Goal: Information Seeking & Learning: Check status

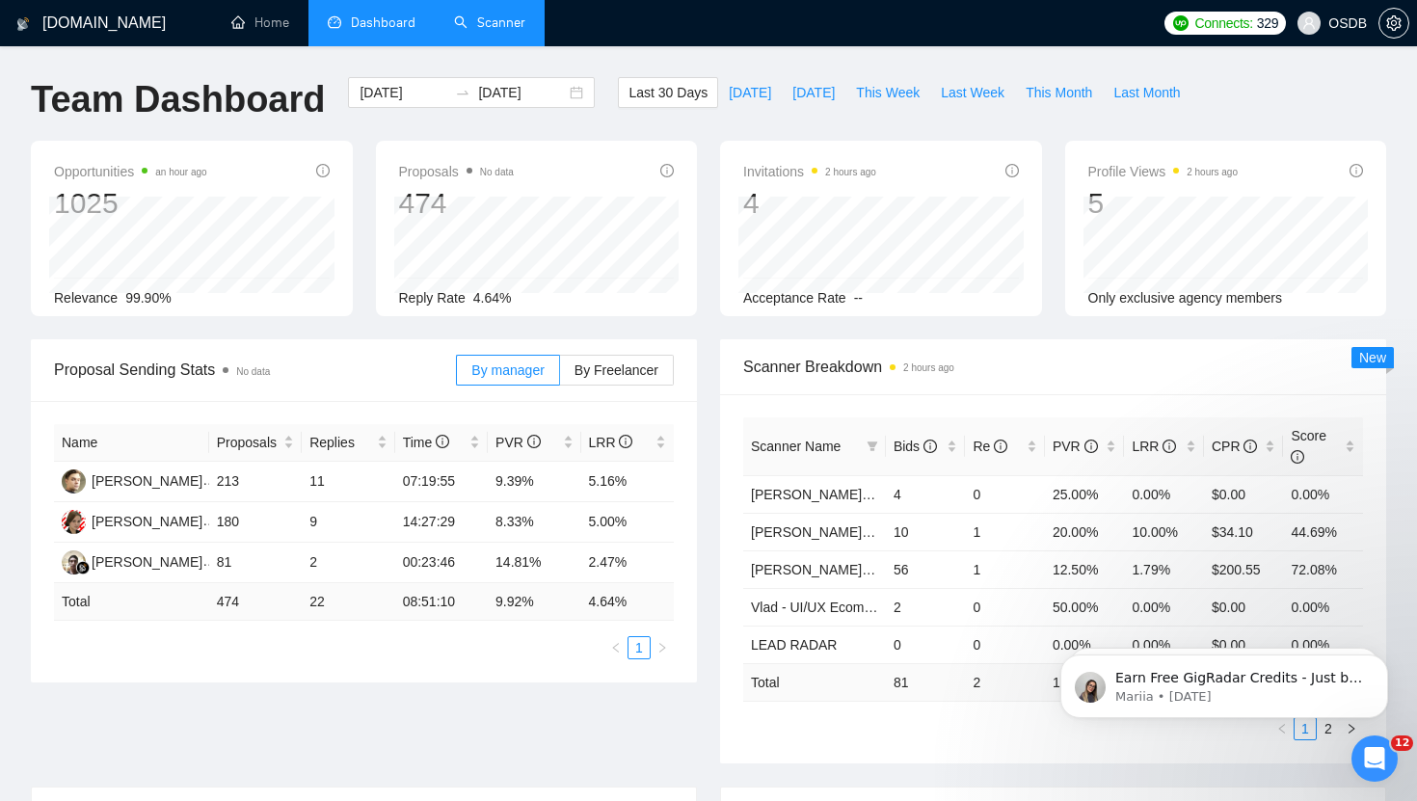
click at [486, 14] on link "Scanner" at bounding box center [489, 22] width 71 height 16
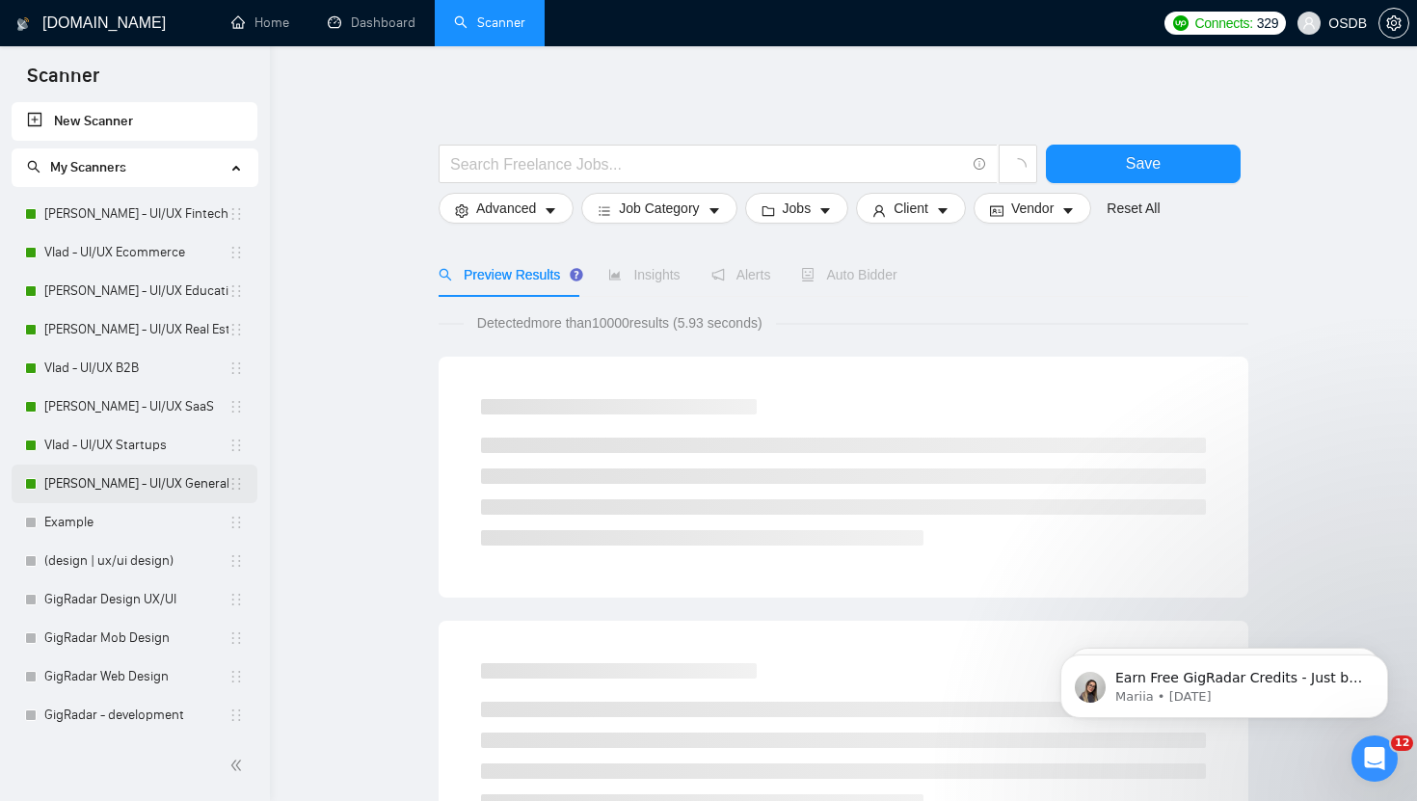
click at [160, 485] on link "[PERSON_NAME] - UI/UX General" at bounding box center [136, 484] width 184 height 39
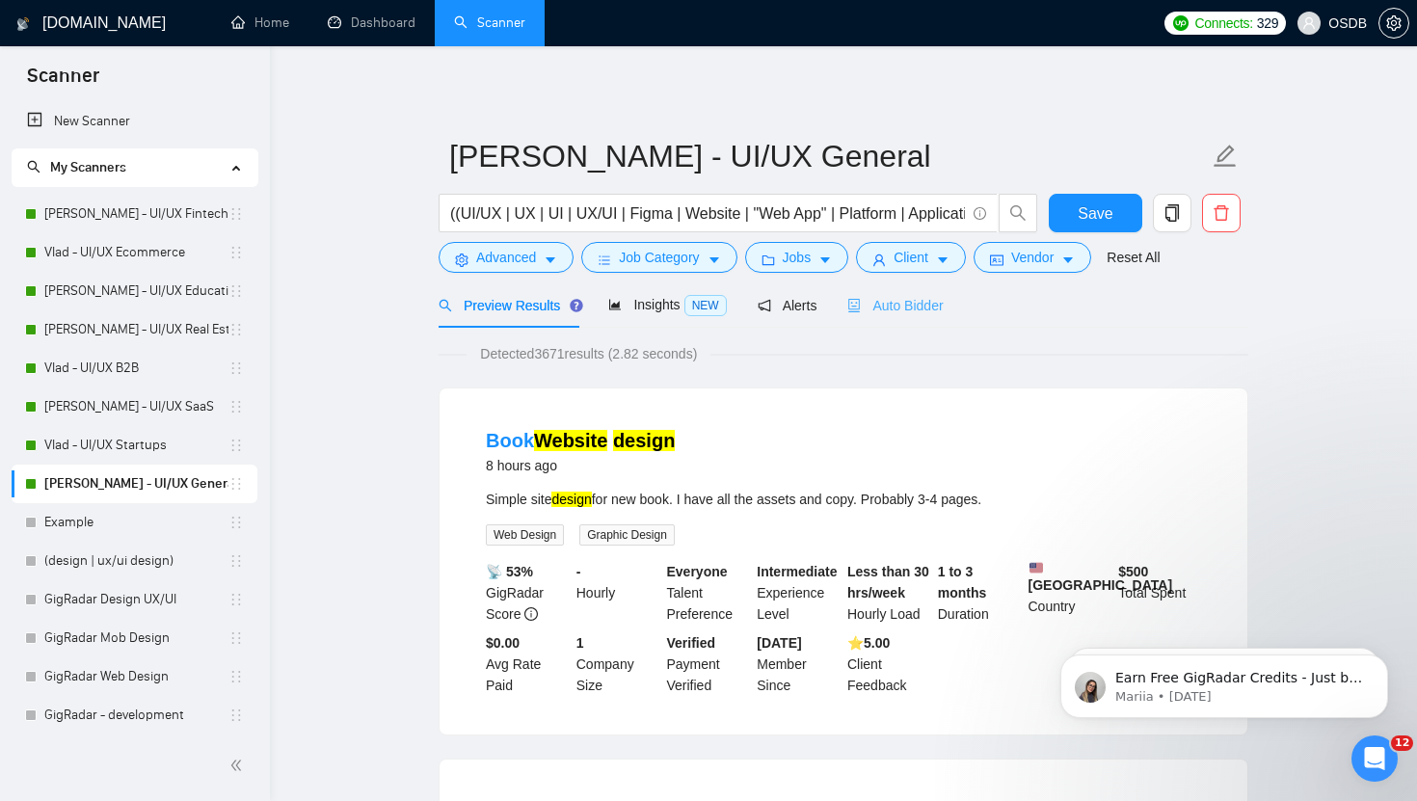
click at [910, 322] on div "Auto Bidder" at bounding box center [894, 304] width 95 height 45
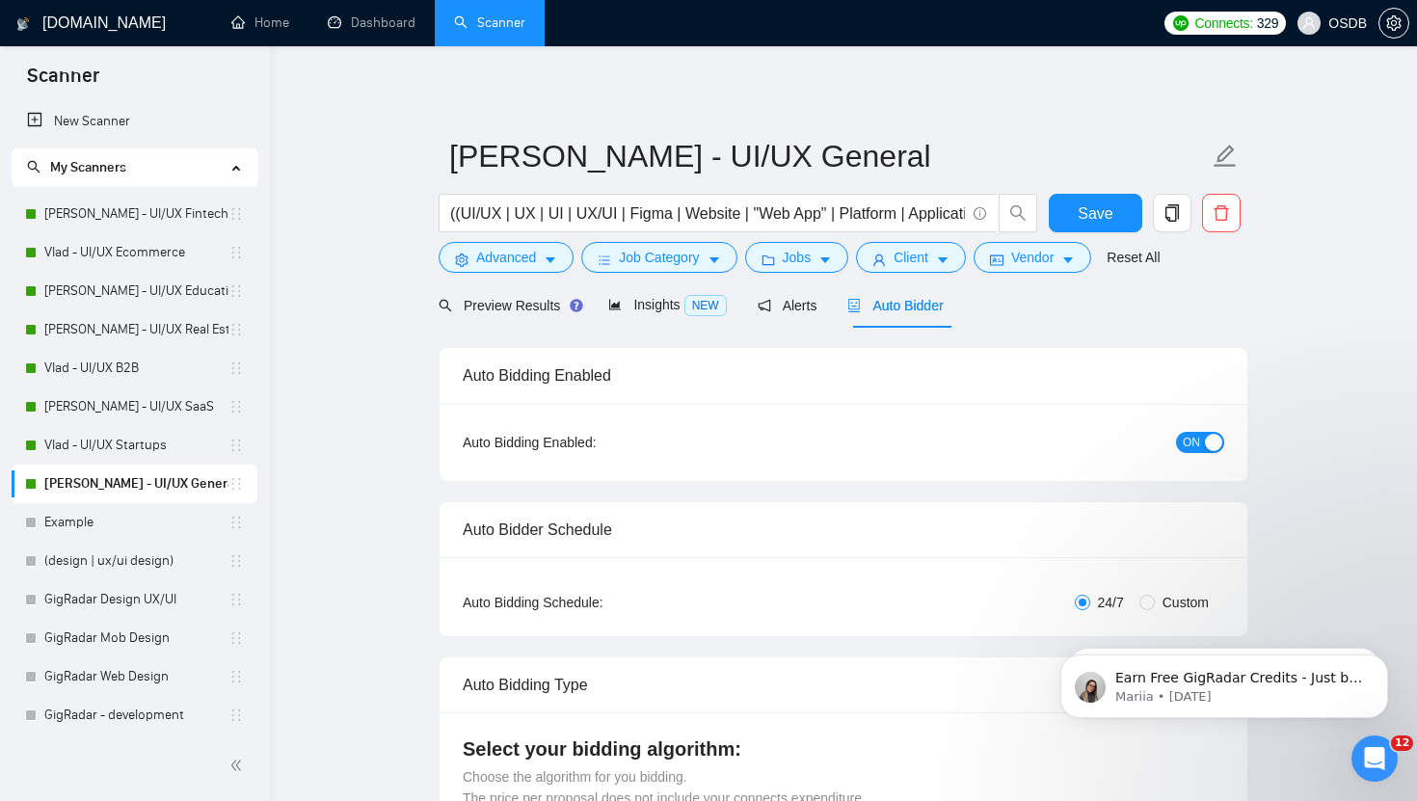
click at [1210, 447] on div "button" at bounding box center [1213, 442] width 17 height 17
click at [362, 29] on link "Dashboard" at bounding box center [372, 22] width 88 height 16
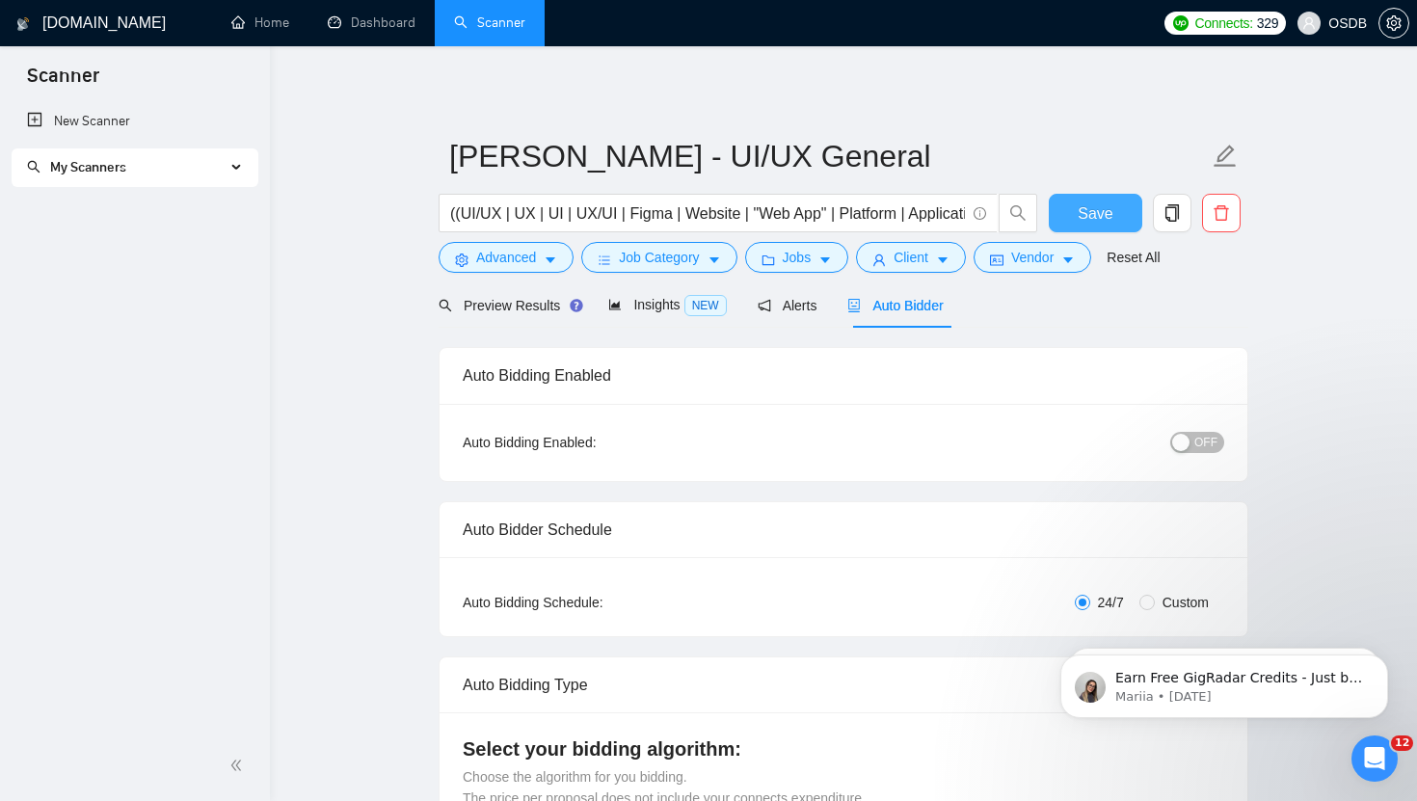
click at [1092, 203] on span "Save" at bounding box center [1095, 213] width 35 height 24
click at [184, 165] on span "My Scanners" at bounding box center [126, 167] width 199 height 39
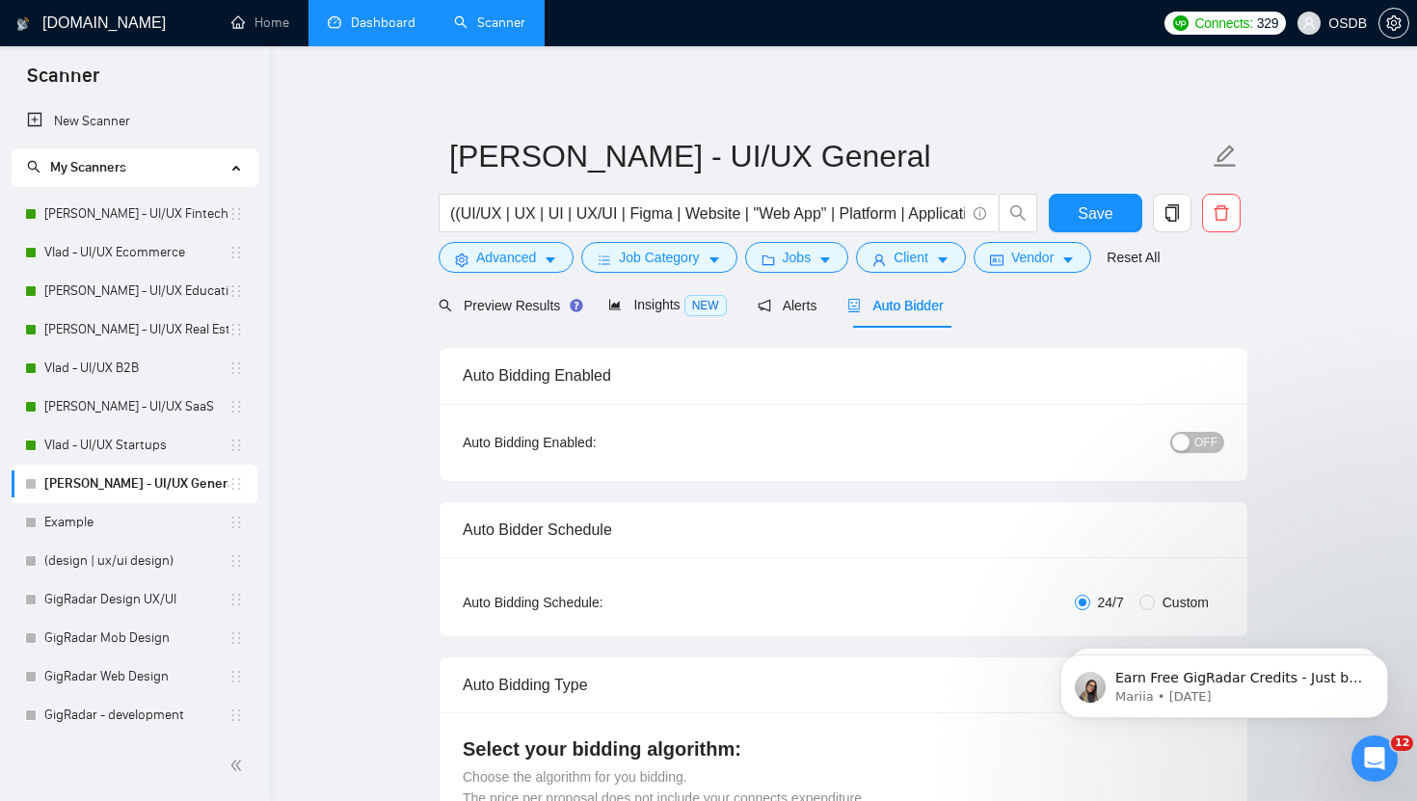
click at [328, 28] on link "Dashboard" at bounding box center [372, 22] width 88 height 16
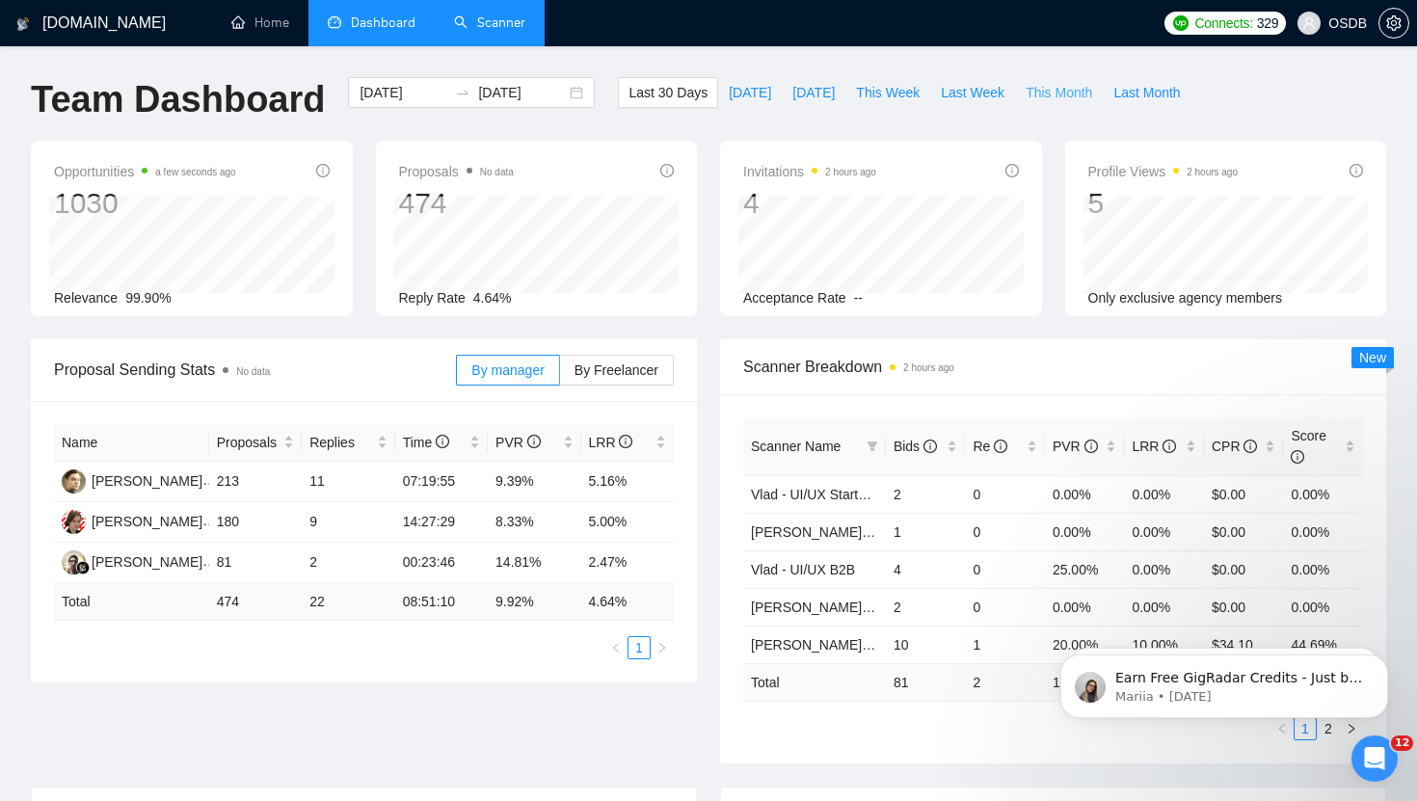
click at [1046, 91] on span "This Month" at bounding box center [1059, 92] width 67 height 21
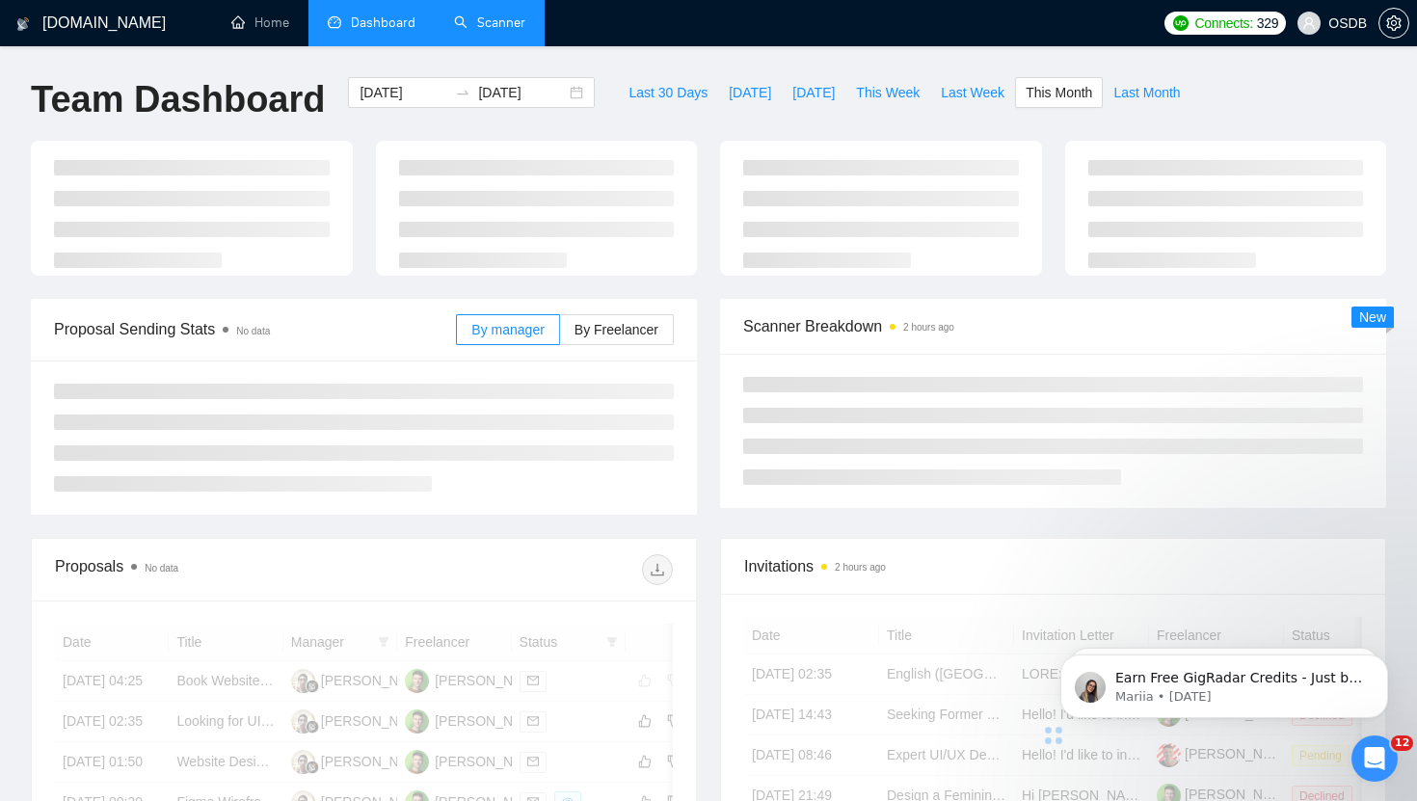
type input "[DATE]"
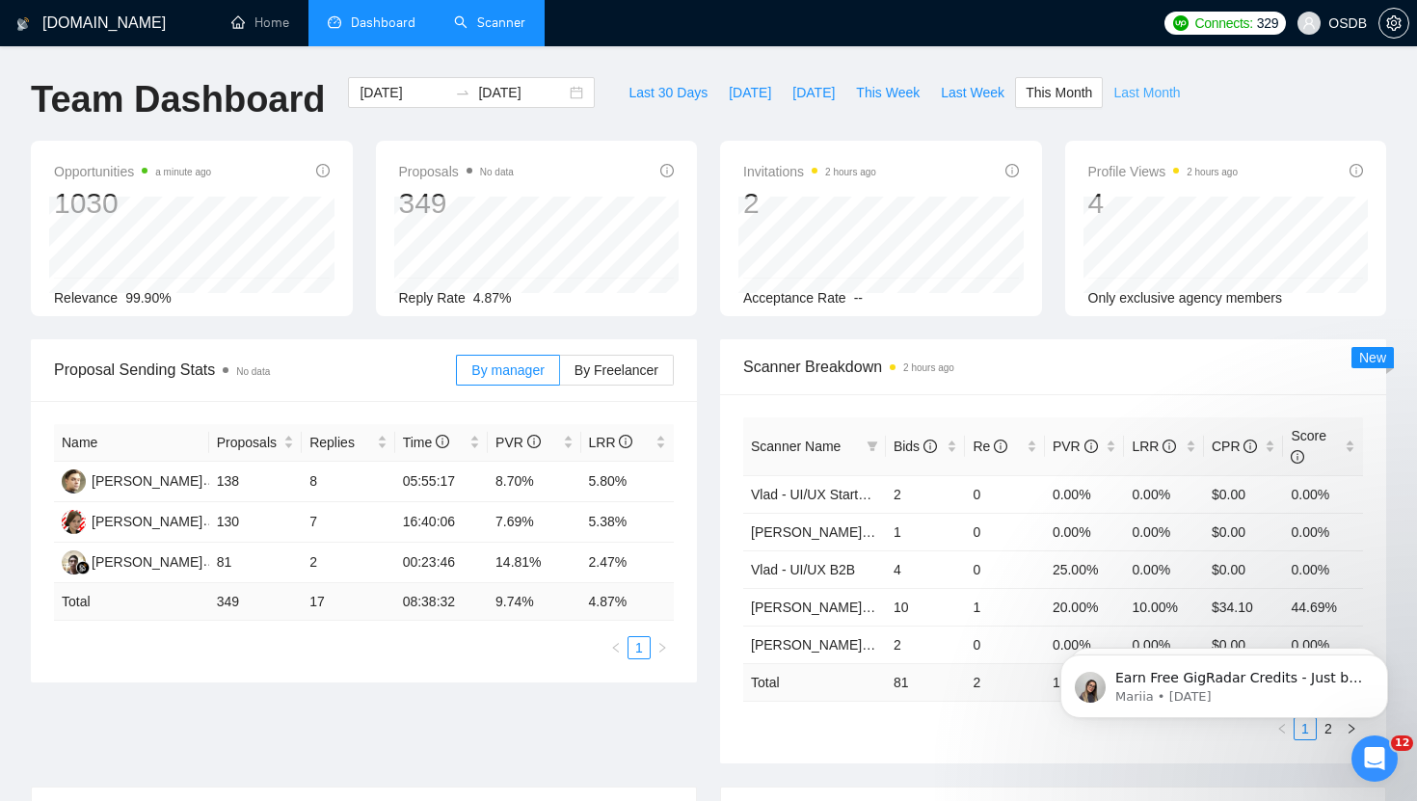
click at [1136, 84] on span "Last Month" at bounding box center [1146, 92] width 67 height 21
type input "[DATE]"
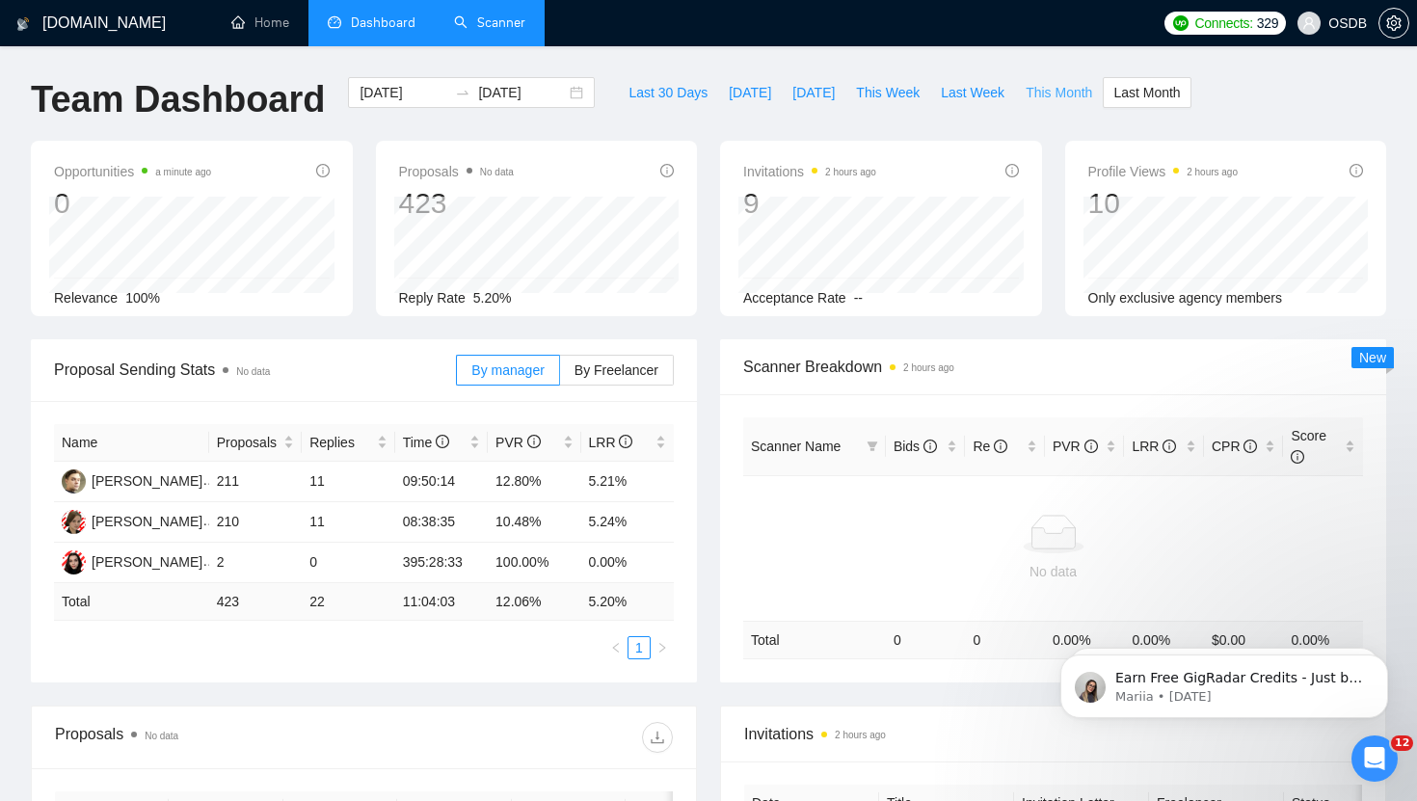
click at [1078, 90] on span "This Month" at bounding box center [1059, 92] width 67 height 21
type input "[DATE]"
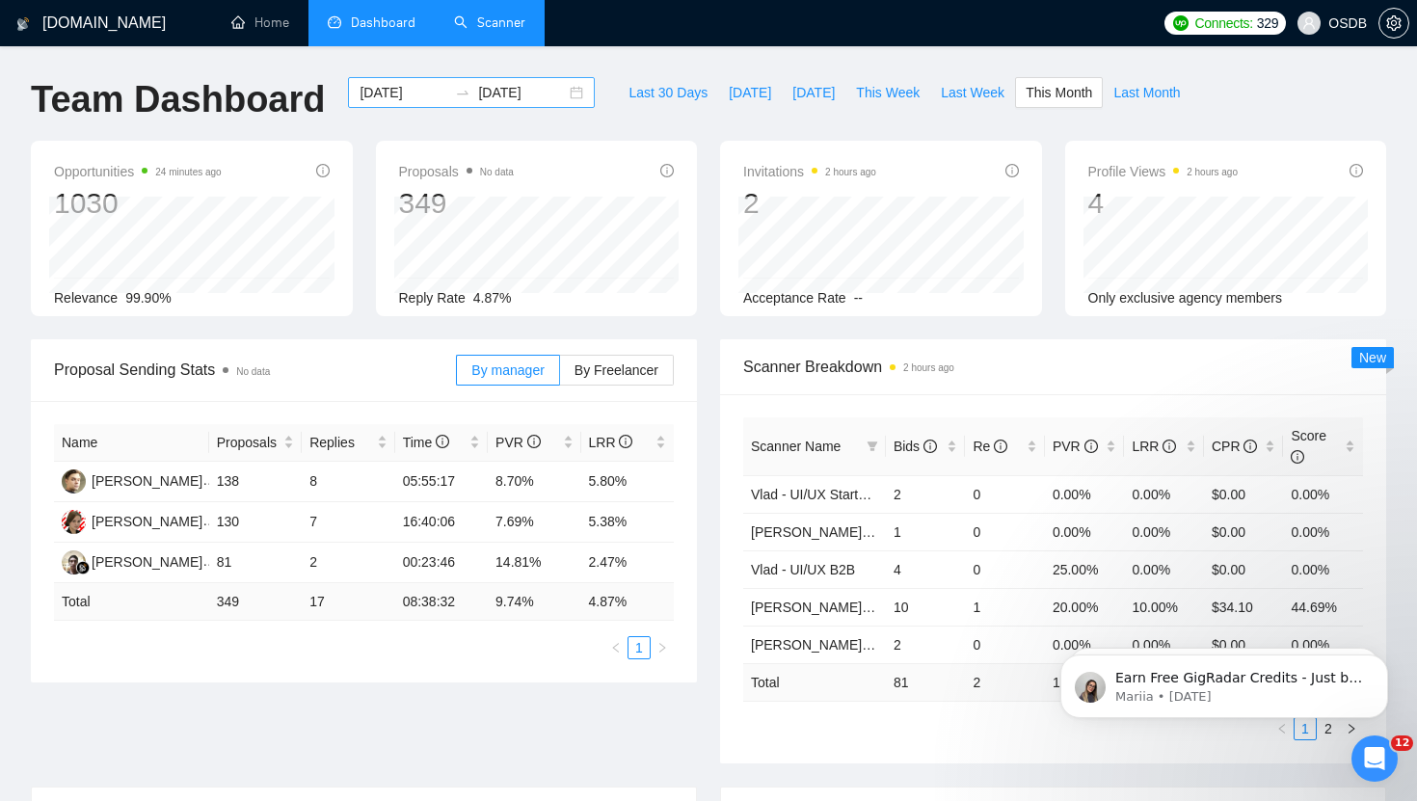
click at [569, 89] on div "[DATE] [DATE]" at bounding box center [471, 92] width 247 height 31
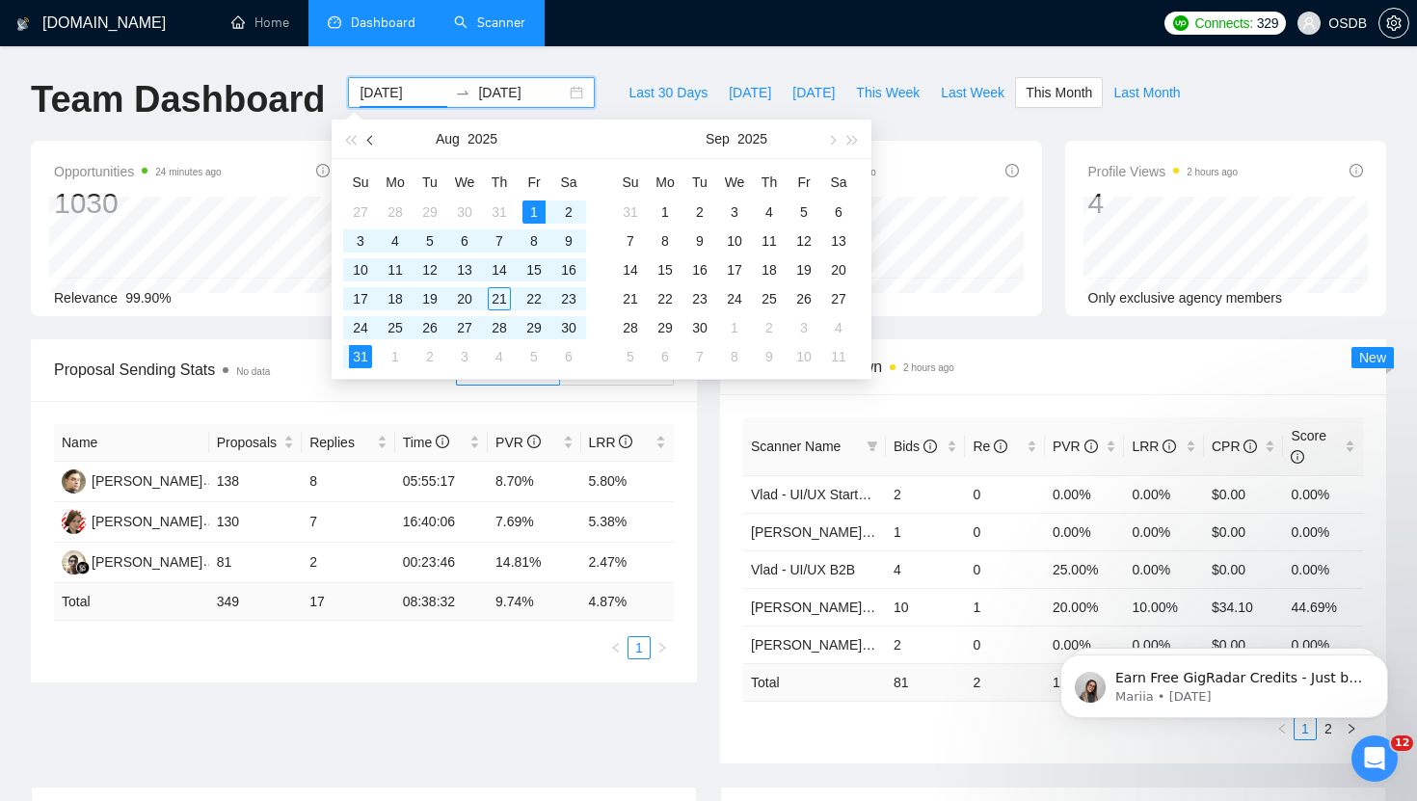
click at [370, 137] on span "button" at bounding box center [372, 140] width 10 height 10
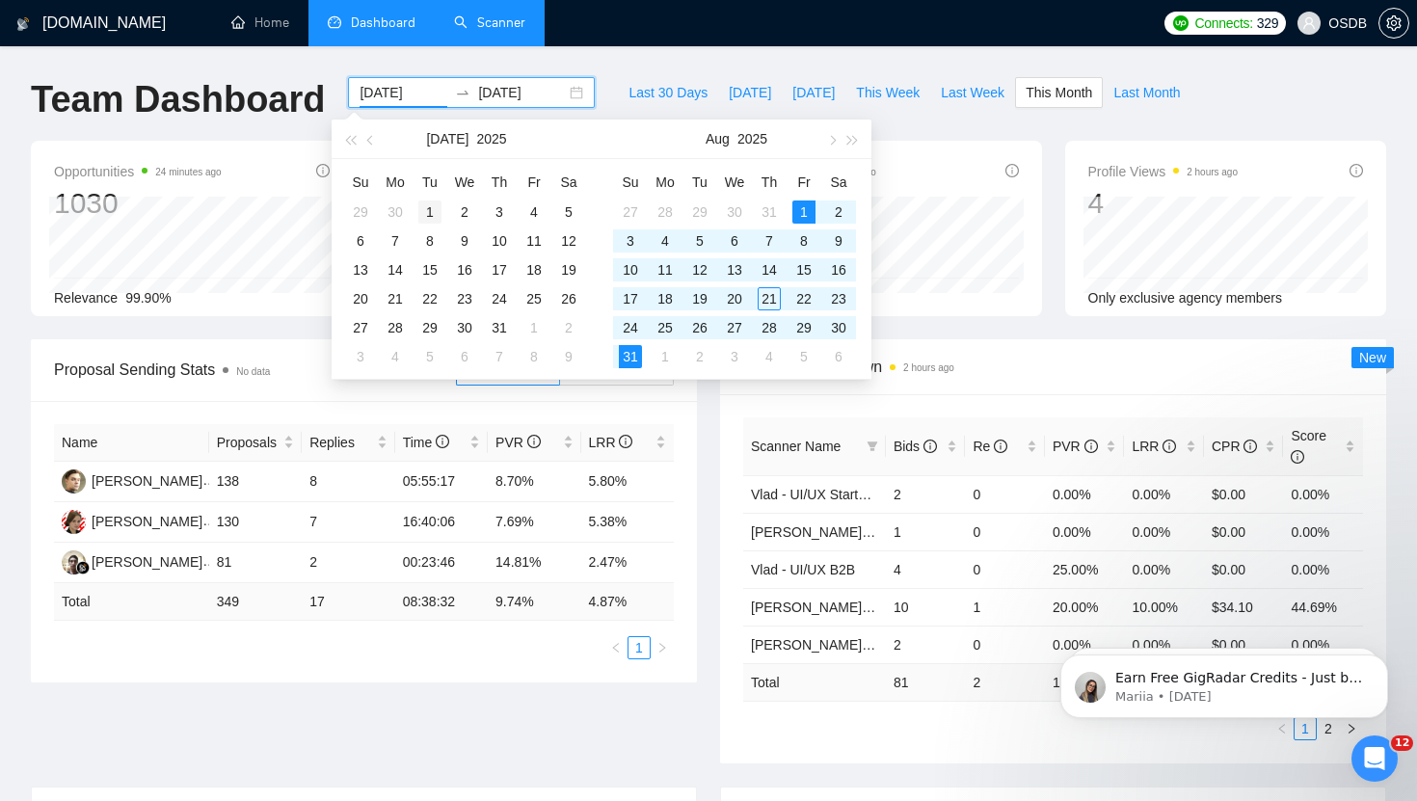
type input "[DATE]"
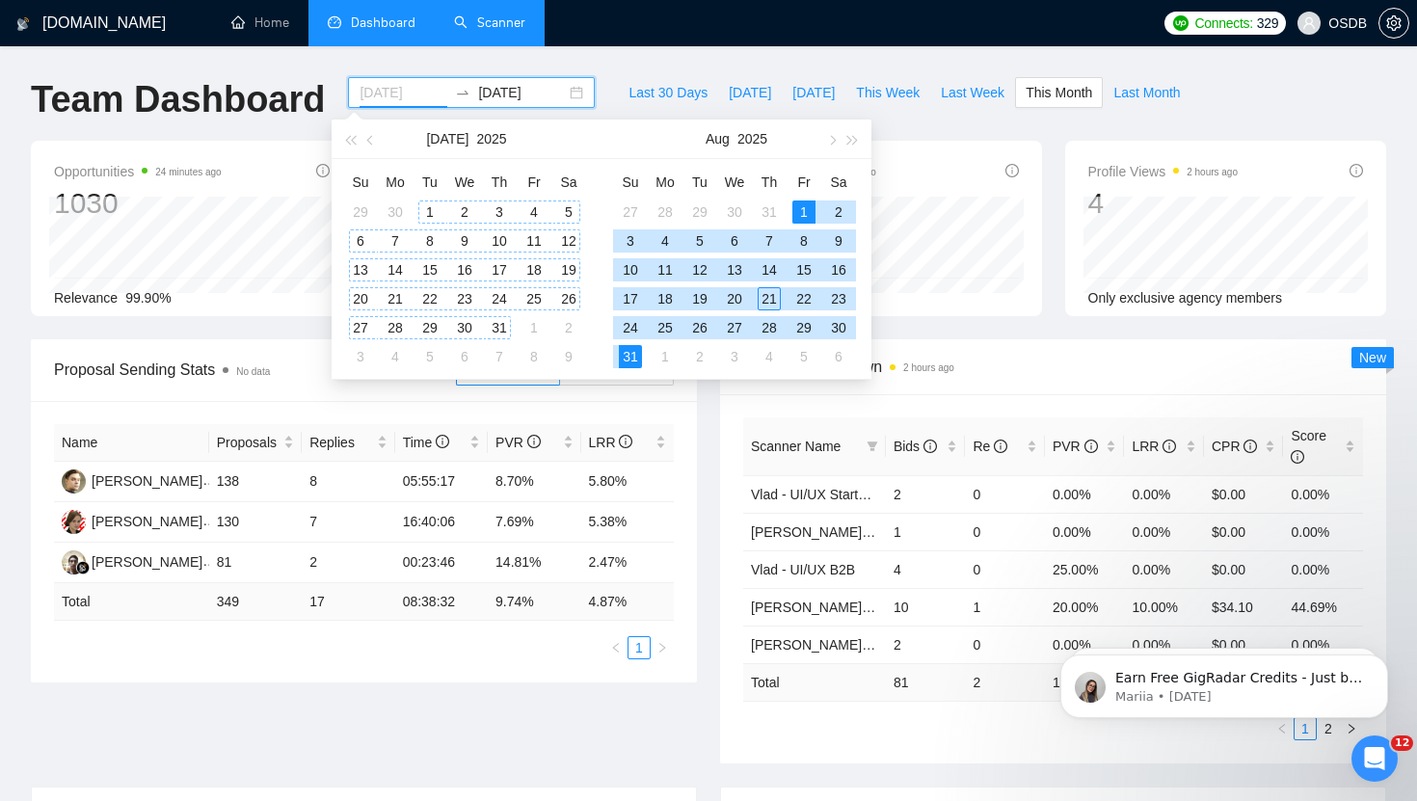
click at [428, 216] on div "1" at bounding box center [429, 211] width 23 height 23
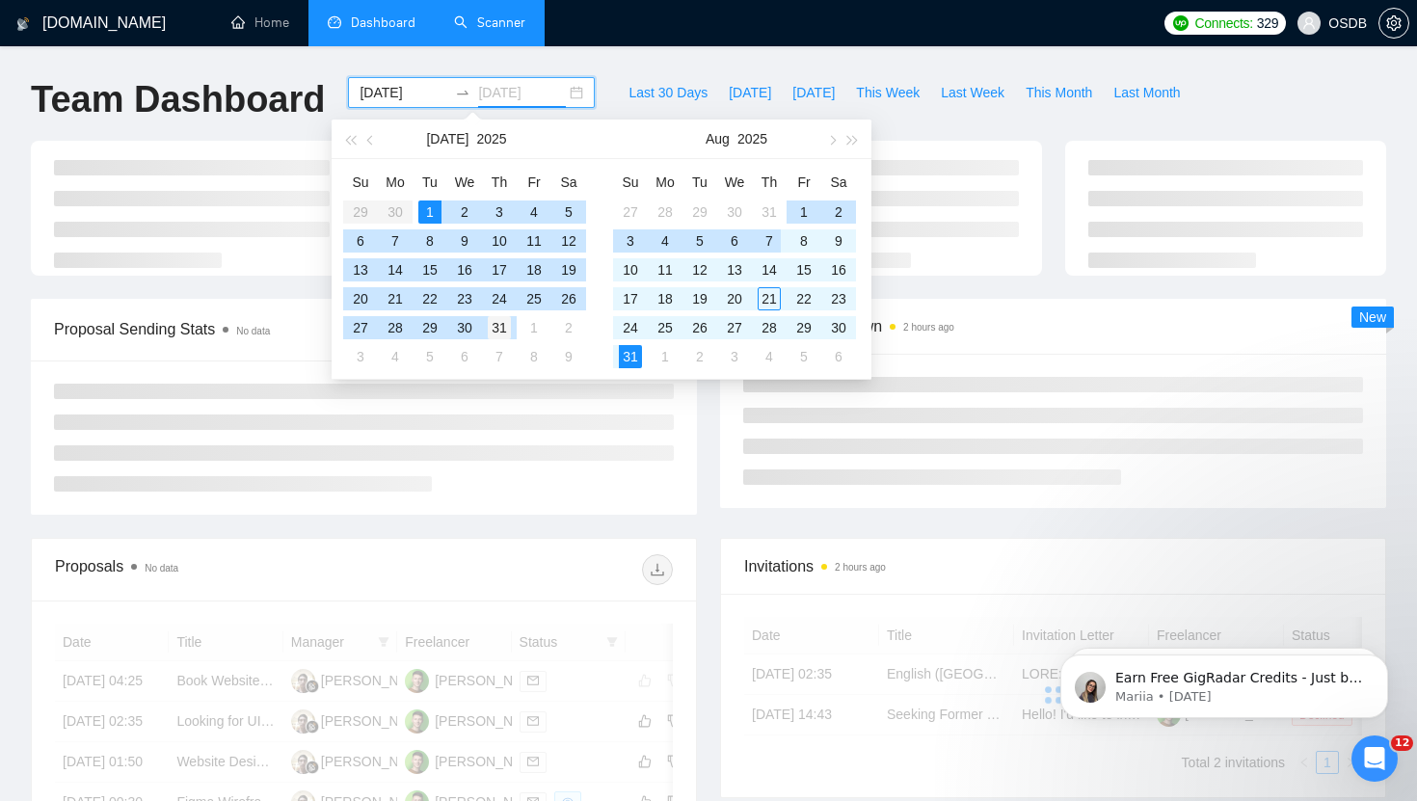
type input "[DATE]"
click at [504, 329] on div "31" at bounding box center [499, 327] width 23 height 23
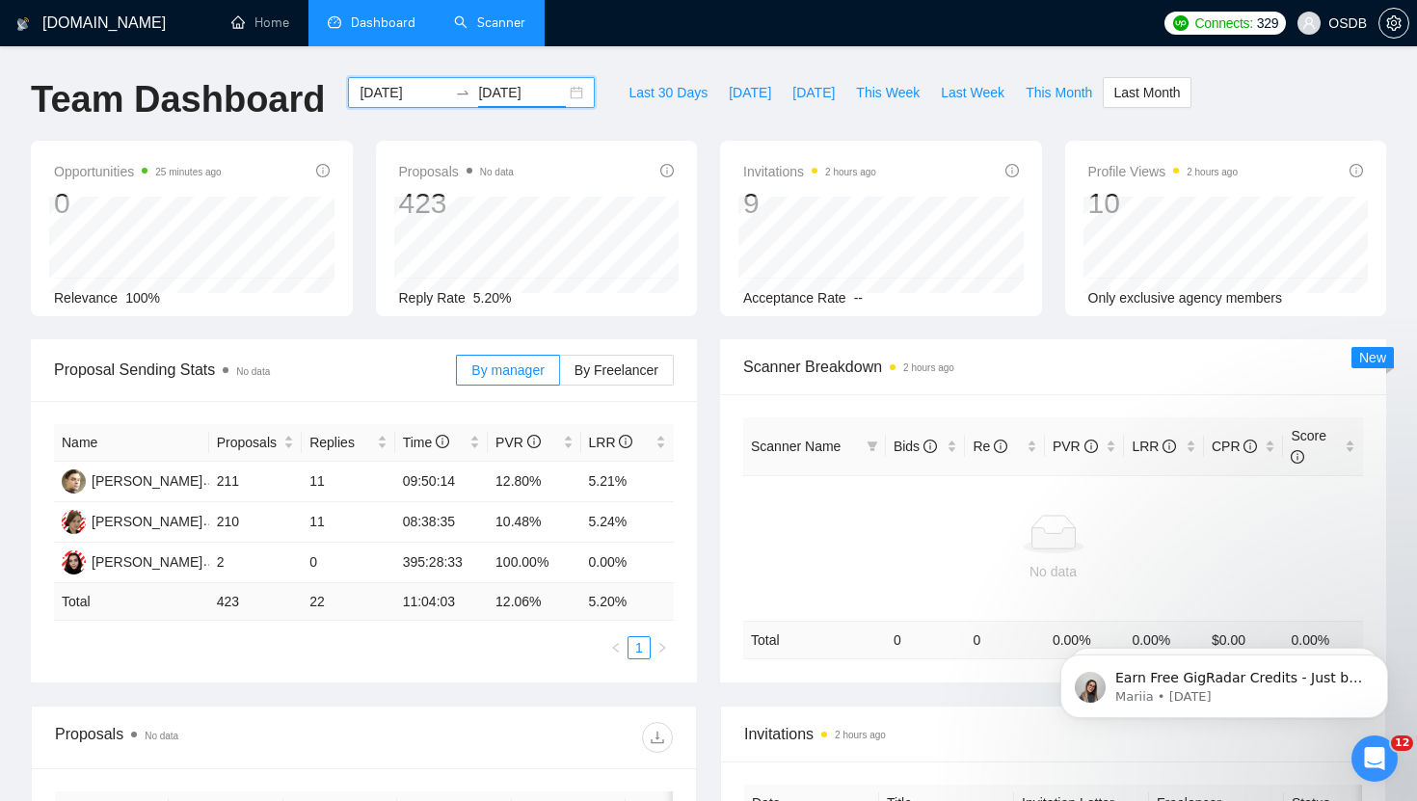
click at [565, 93] on div "[DATE] [DATE]" at bounding box center [471, 92] width 247 height 31
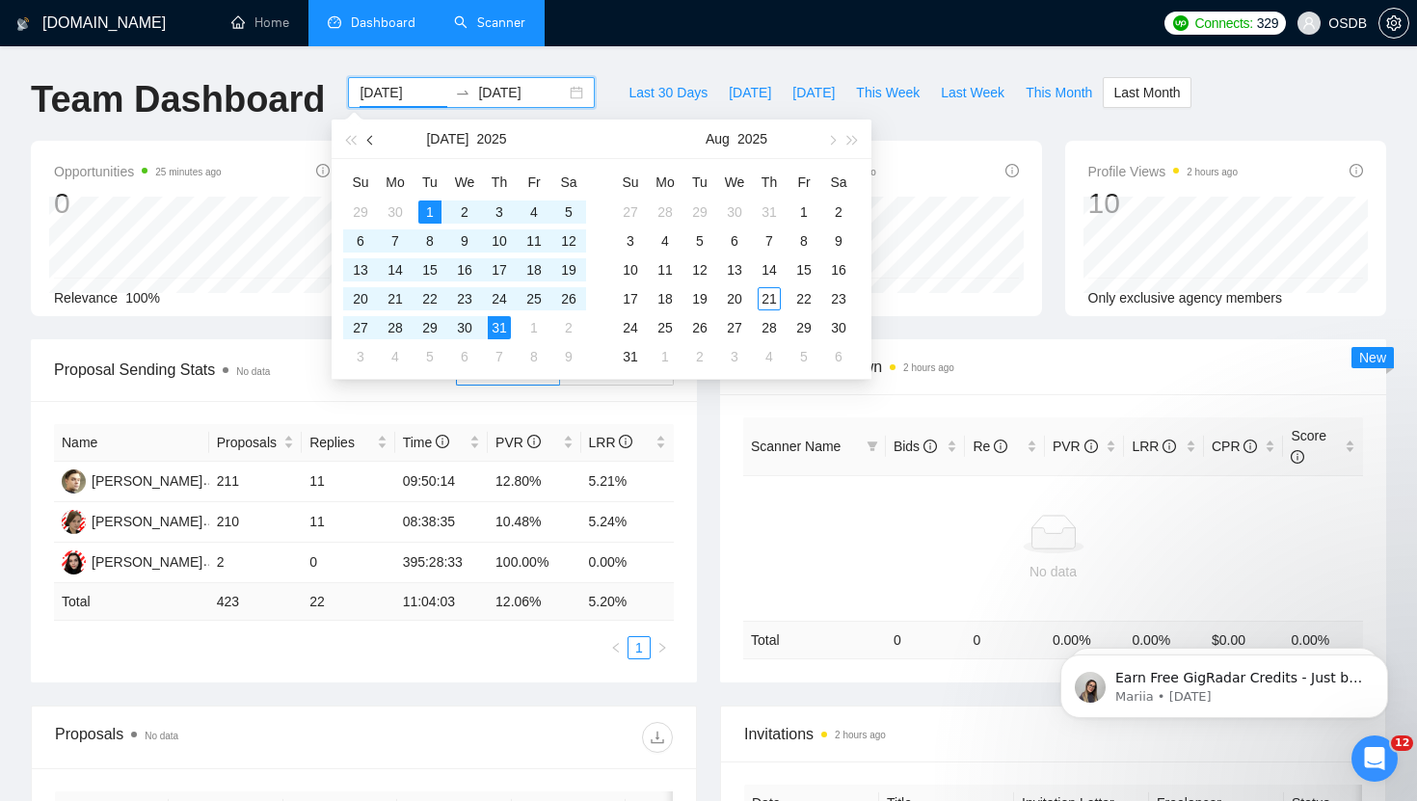
click at [369, 140] on span "button" at bounding box center [372, 140] width 10 height 10
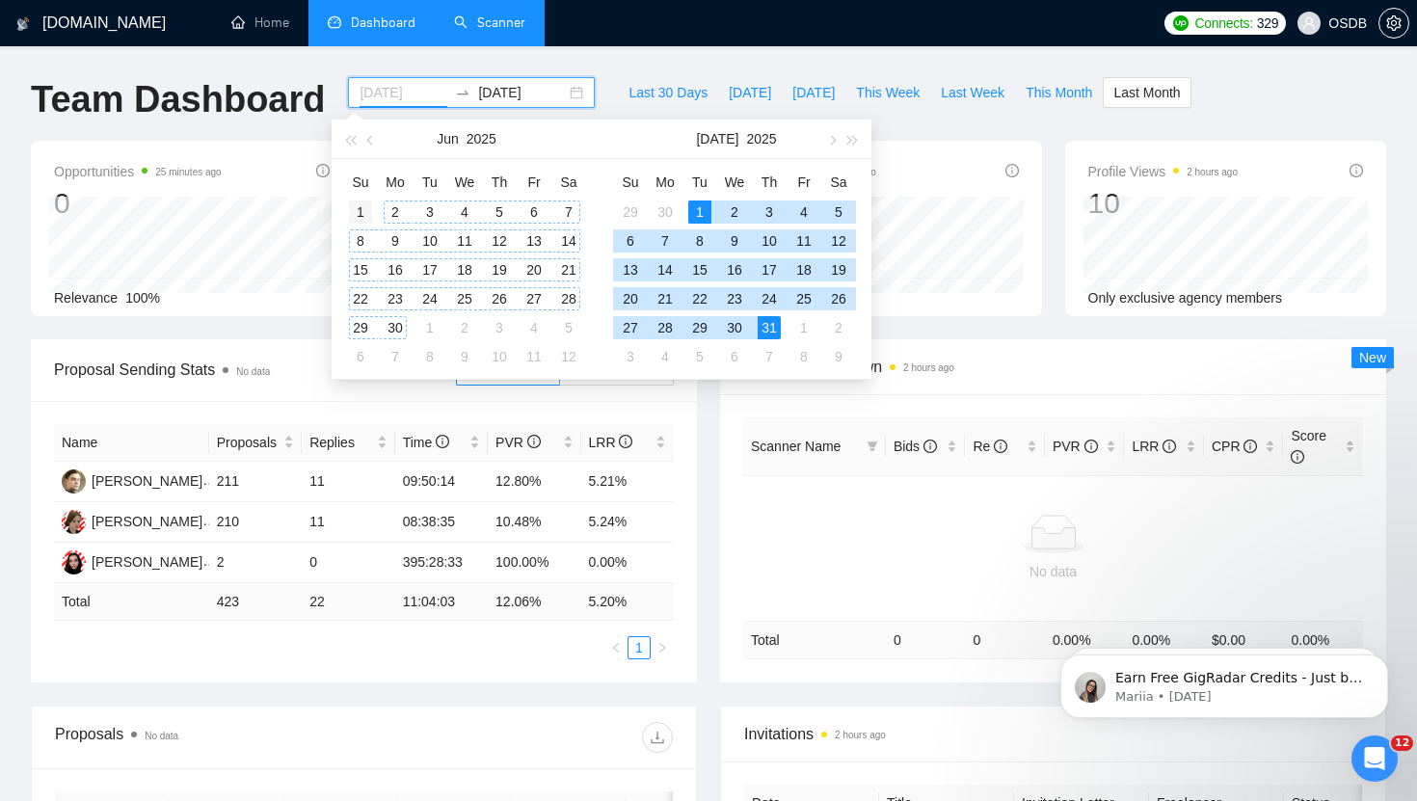
type input "[DATE]"
click at [365, 208] on div "1" at bounding box center [360, 211] width 23 height 23
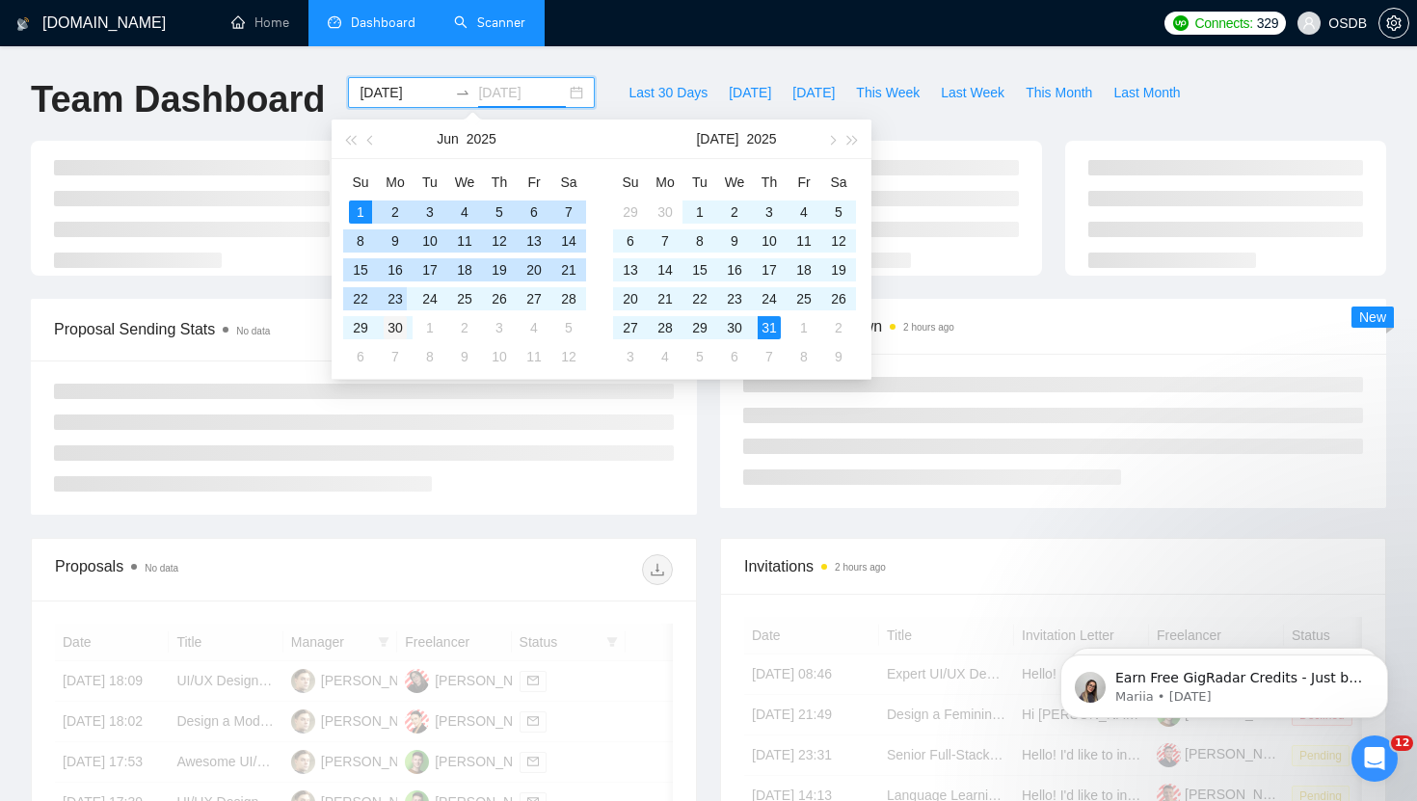
type input "[DATE]"
click at [399, 326] on div "30" at bounding box center [395, 327] width 23 height 23
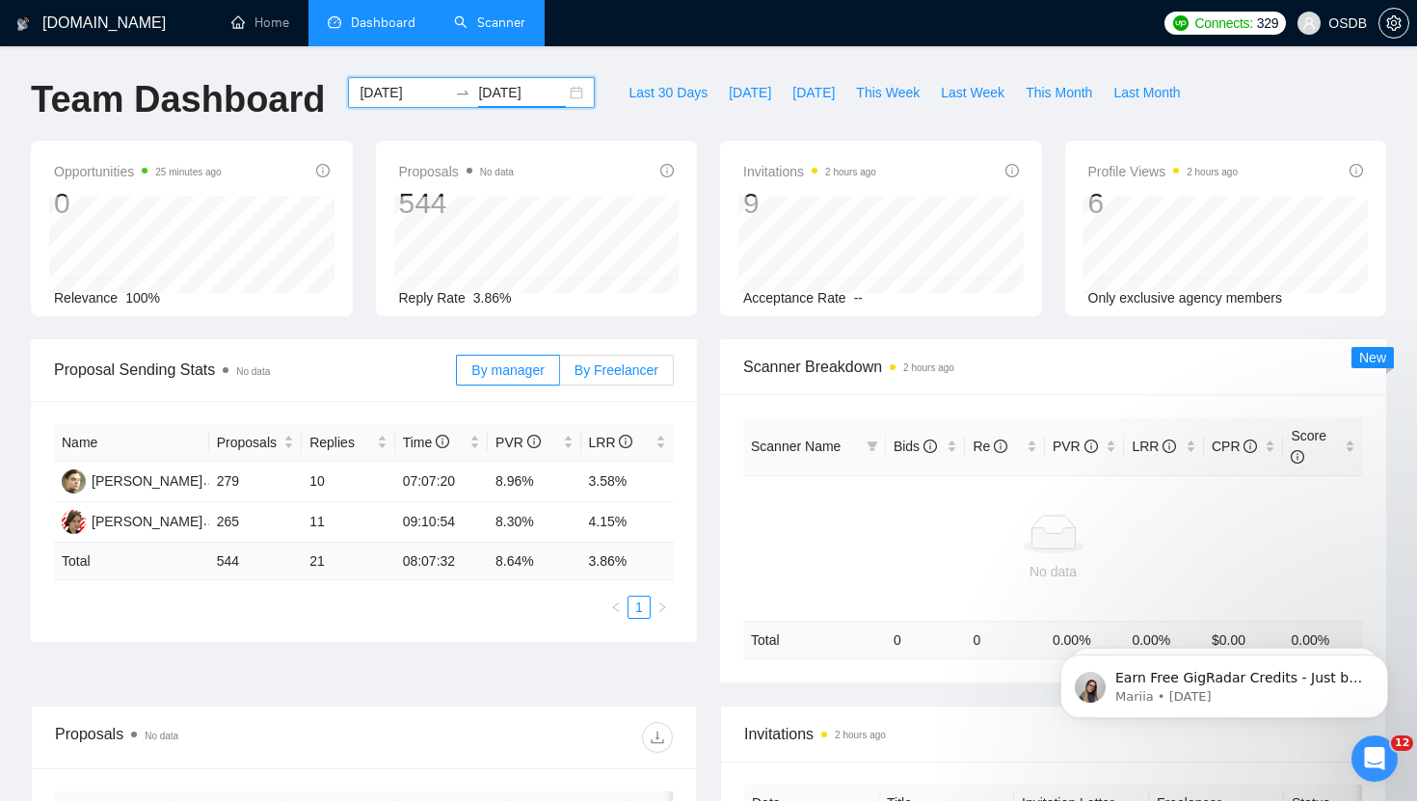
click at [611, 373] on span "By Freelancer" at bounding box center [616, 369] width 84 height 15
click at [560, 375] on input "By Freelancer" at bounding box center [560, 375] width 0 height 0
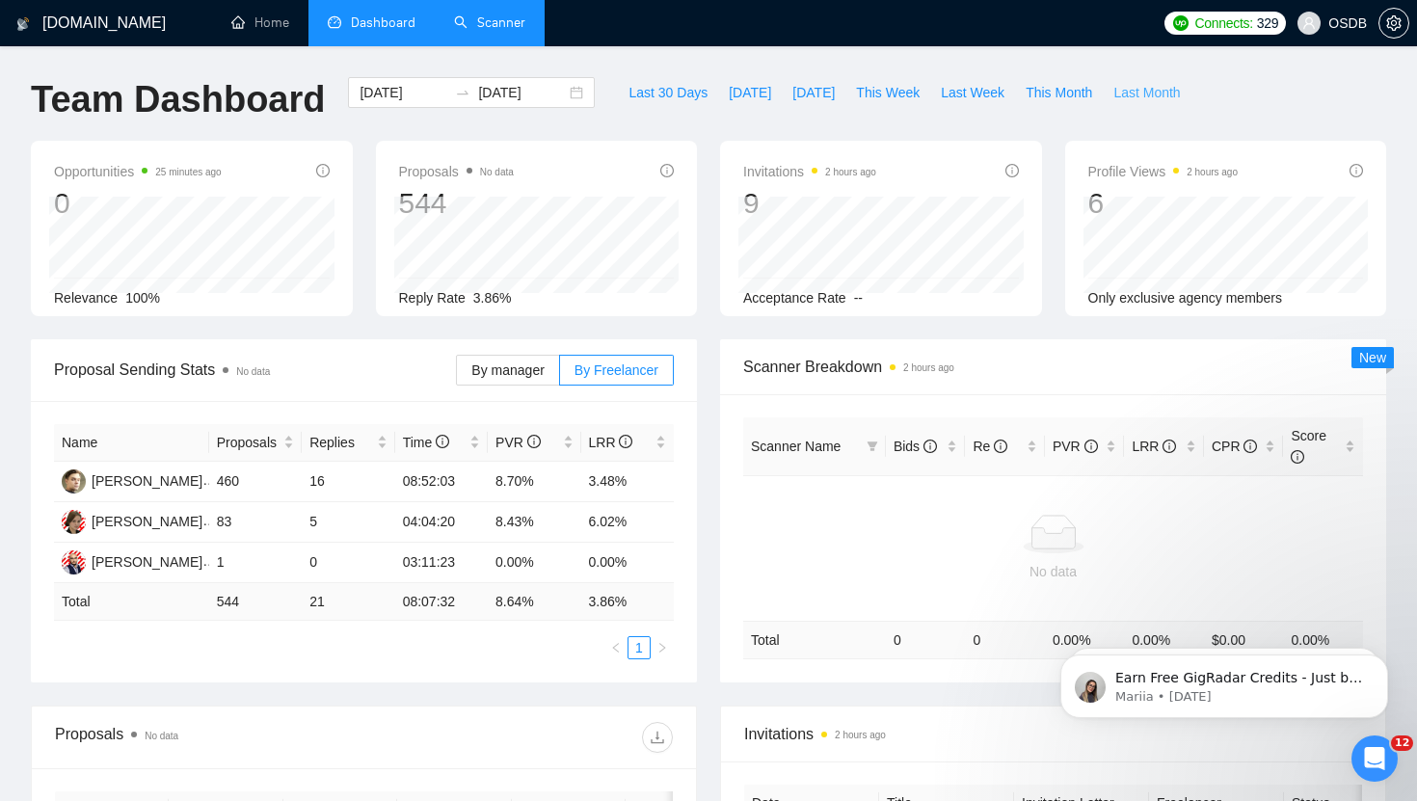
click at [1145, 86] on span "Last Month" at bounding box center [1146, 92] width 67 height 21
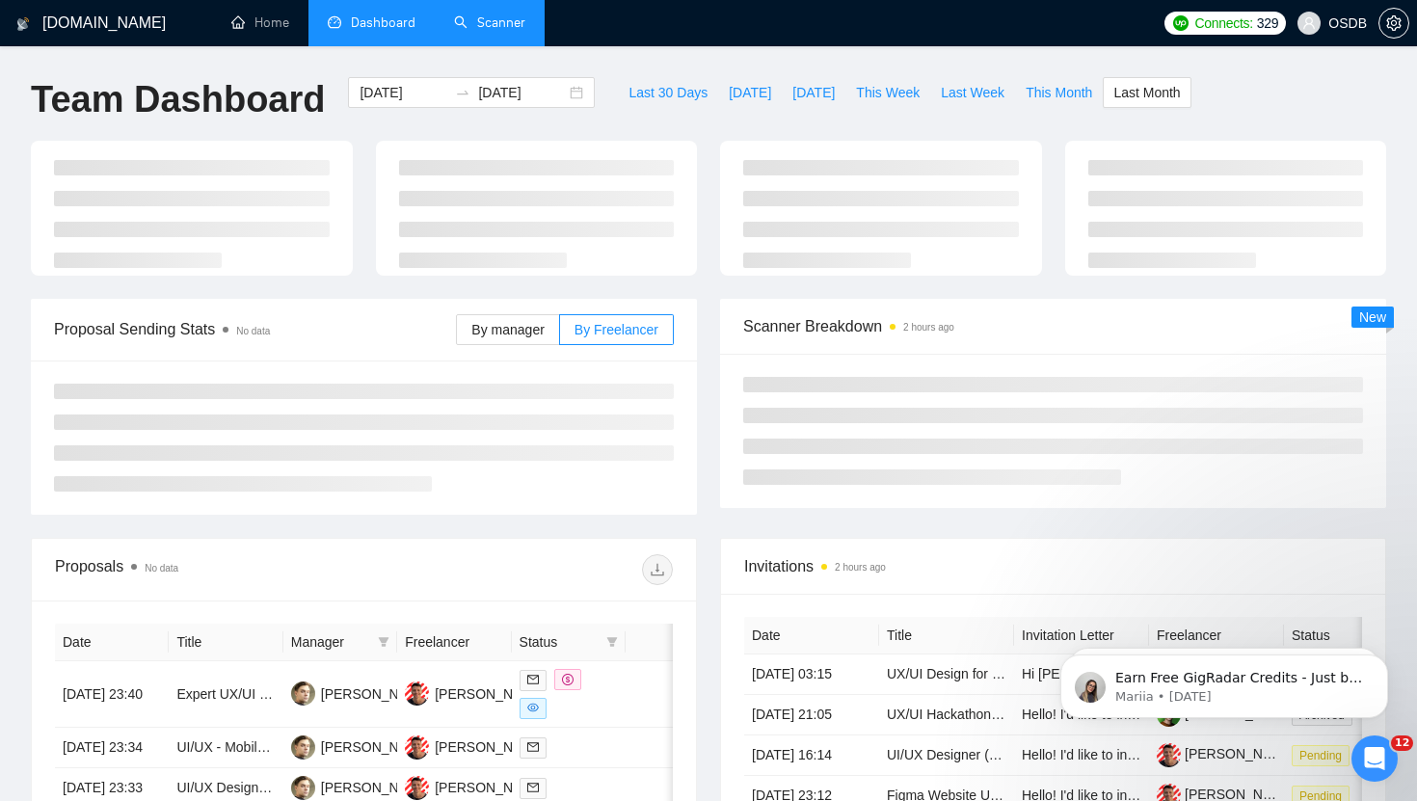
type input "[DATE]"
